Goal: Task Accomplishment & Management: Complete application form

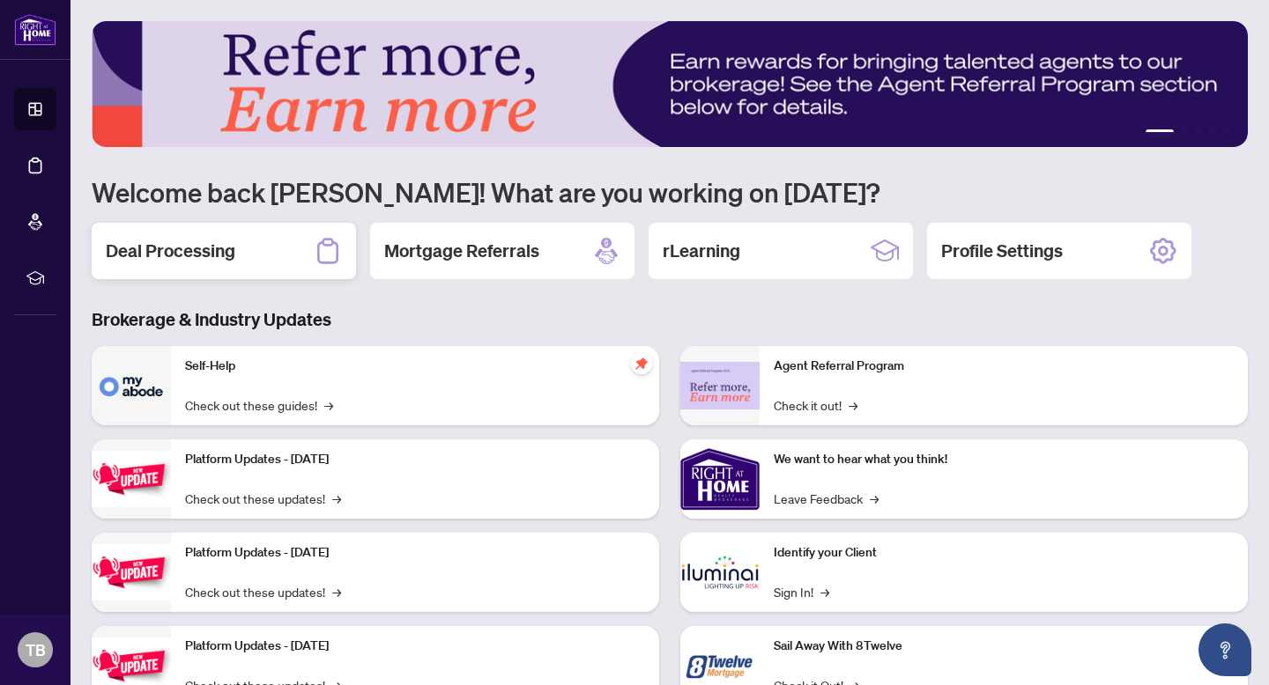
click at [218, 234] on div "Deal Processing" at bounding box center [224, 251] width 264 height 56
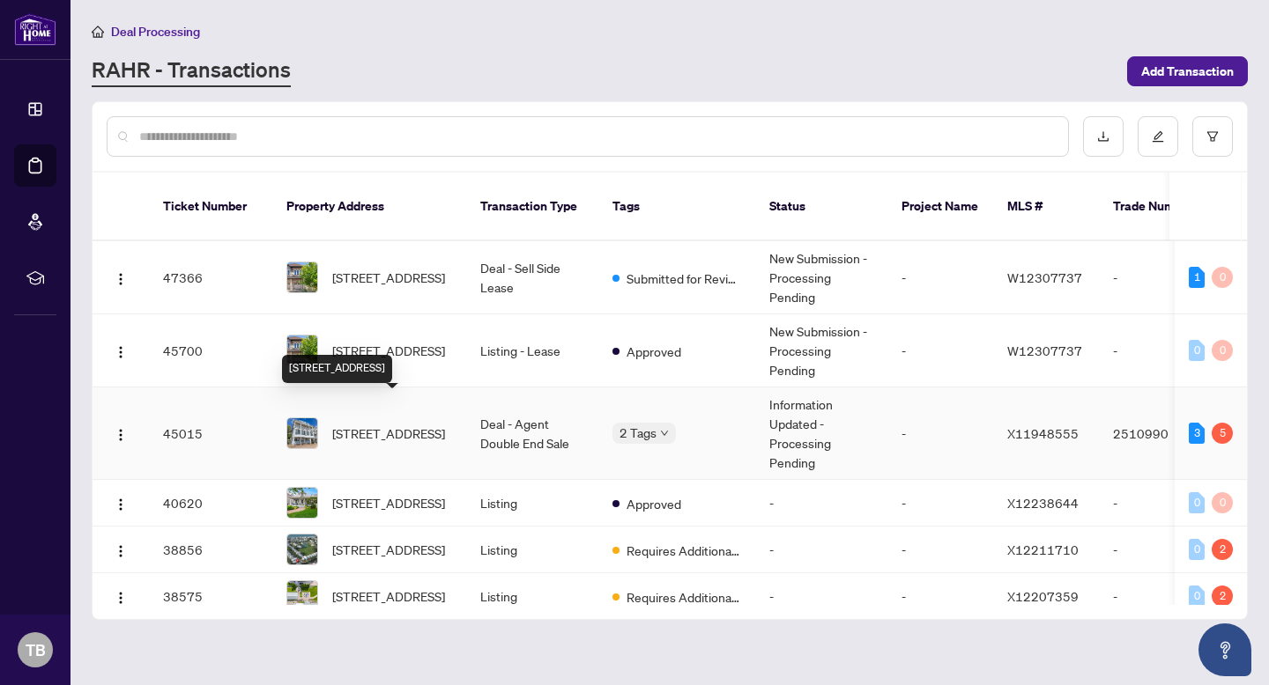
click at [389, 424] on span "[STREET_ADDRESS]" at bounding box center [388, 433] width 113 height 19
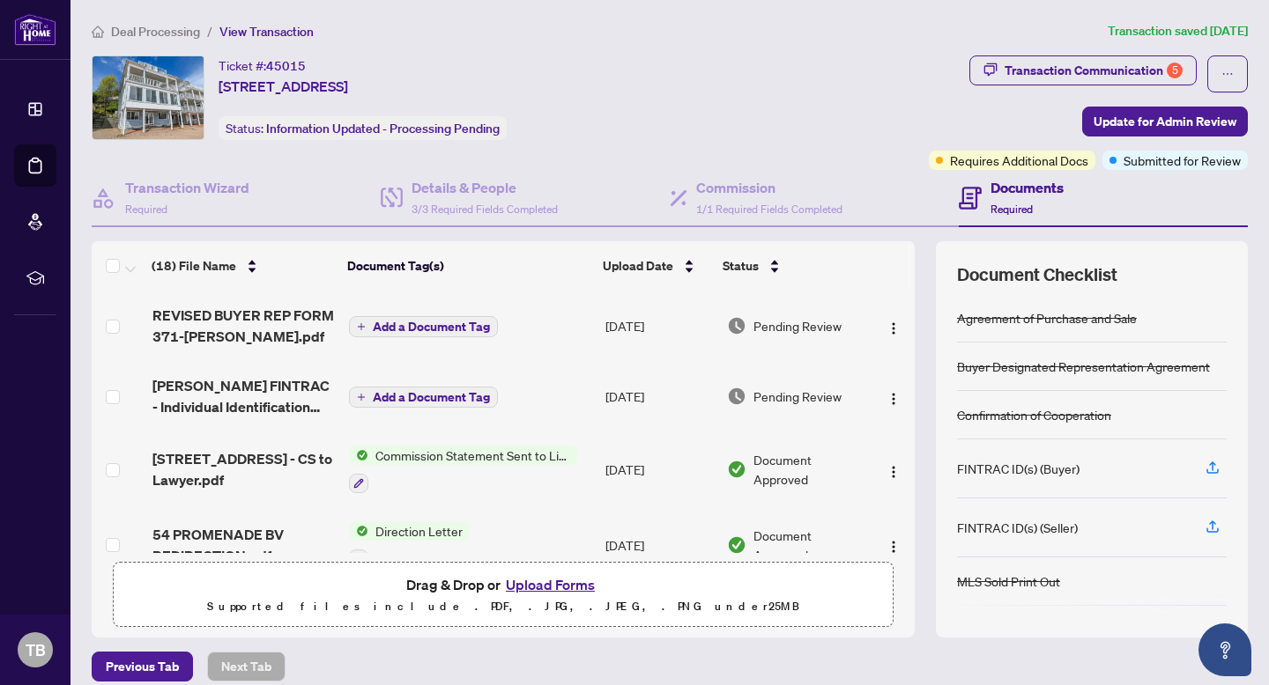
click at [530, 581] on button "Upload Forms" at bounding box center [550, 585] width 100 height 23
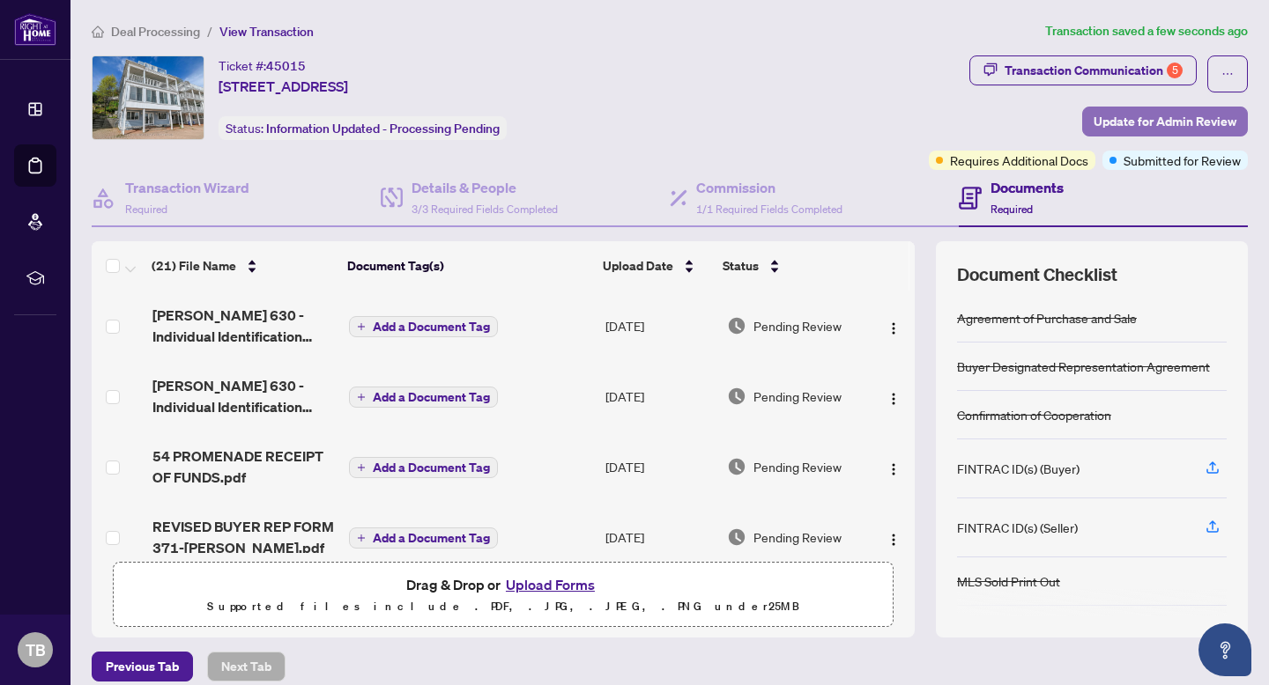
click at [1172, 116] on span "Update for Admin Review" at bounding box center [1164, 121] width 143 height 28
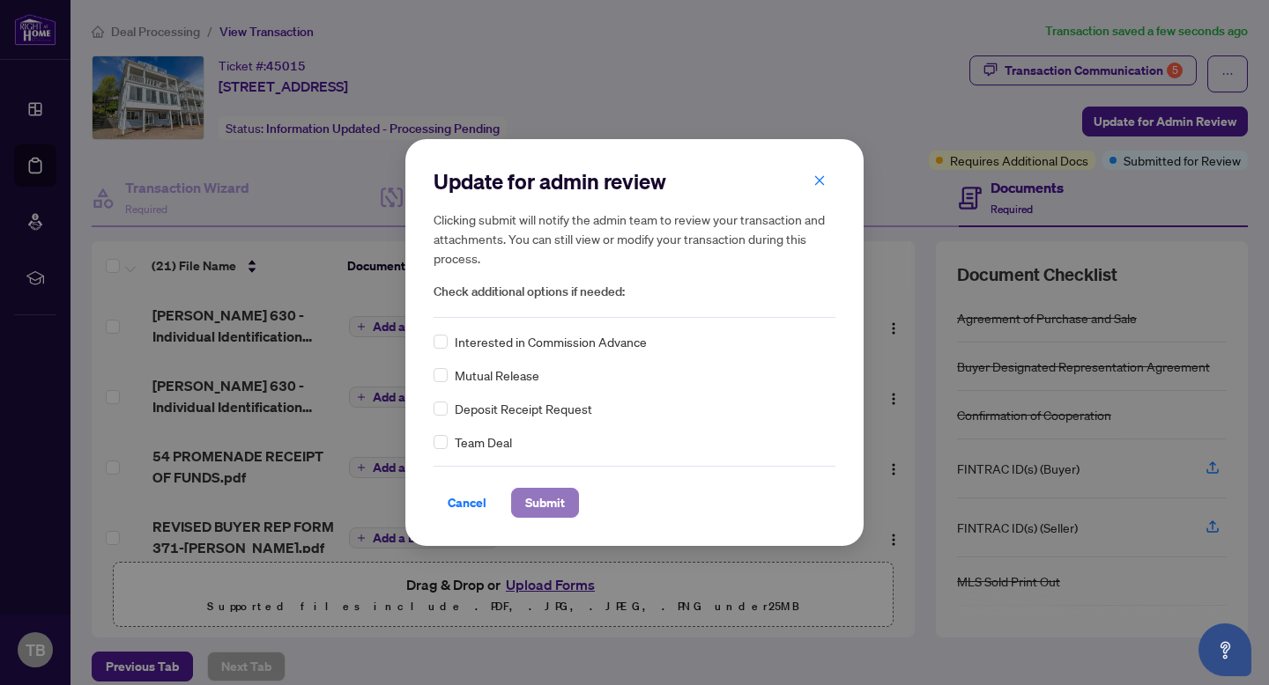
click at [551, 505] on span "Submit" at bounding box center [545, 503] width 40 height 28
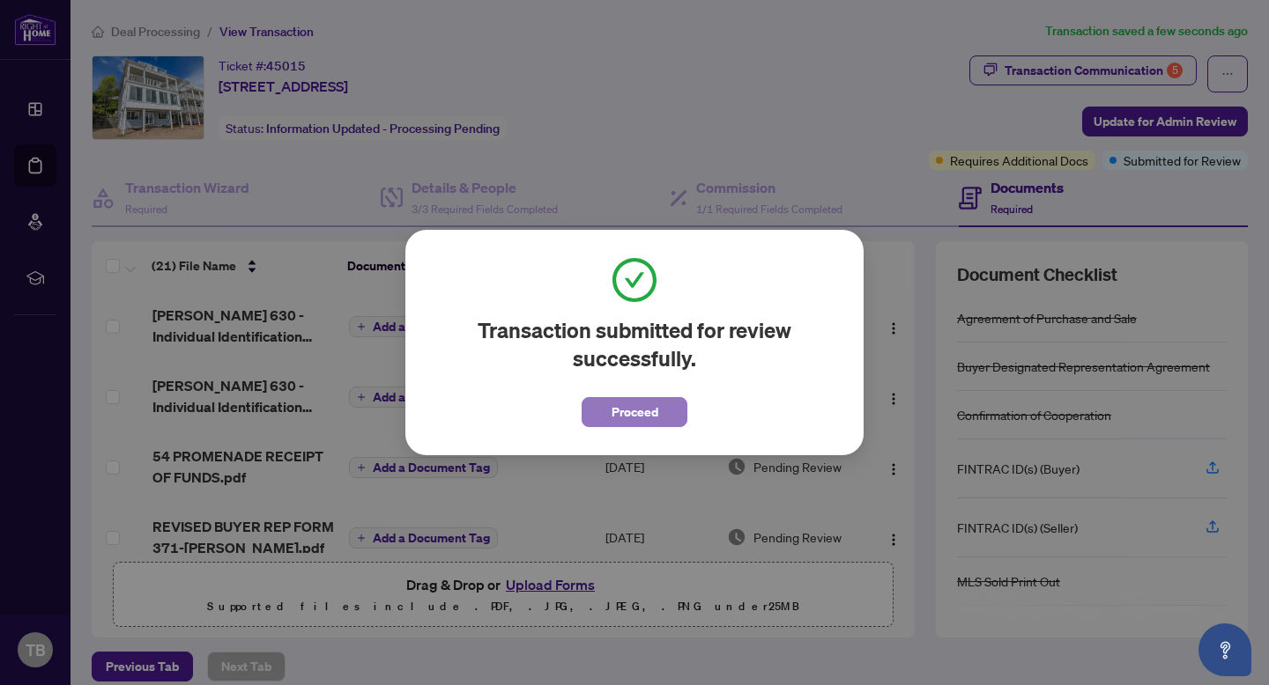
click at [632, 406] on span "Proceed" at bounding box center [634, 412] width 47 height 28
